Goal: Information Seeking & Learning: Learn about a topic

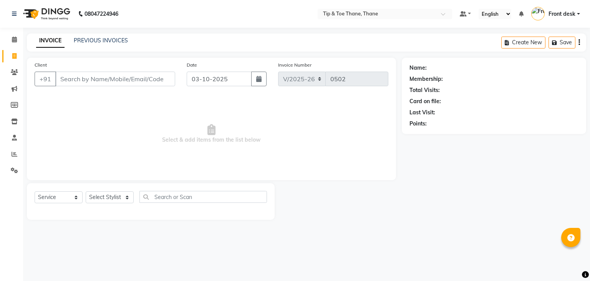
select select "5603"
select select "service"
drag, startPoint x: 105, startPoint y: 48, endPoint x: 100, endPoint y: 39, distance: 9.8
click at [105, 47] on div "INVOICE PREVIOUS INVOICES Create New Save" at bounding box center [307, 42] width 560 height 18
click at [100, 39] on link "PREVIOUS INVOICES" at bounding box center [101, 40] width 54 height 7
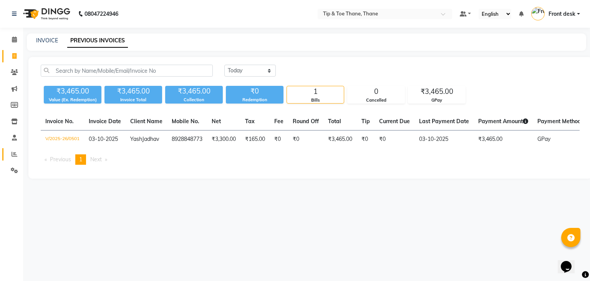
drag, startPoint x: 12, startPoint y: 148, endPoint x: 20, endPoint y: 148, distance: 7.3
click at [13, 148] on link "Reports" at bounding box center [11, 154] width 18 height 13
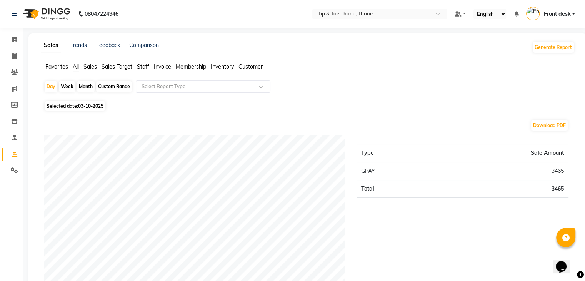
click at [135, 63] on ul "Favorites All Sales Sales Target Staff Invoice Membership Inventory Customer" at bounding box center [307, 67] width 533 height 8
click at [145, 66] on span "Staff" at bounding box center [143, 66] width 12 height 7
